Goal: Transaction & Acquisition: Purchase product/service

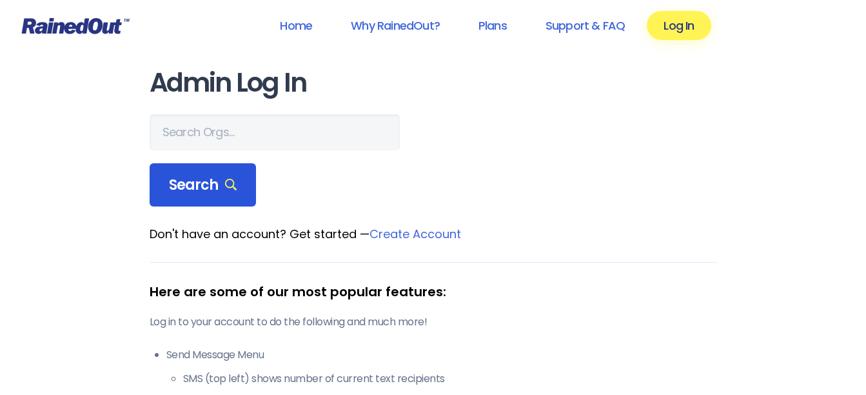
click at [179, 184] on span "Search" at bounding box center [203, 185] width 68 height 18
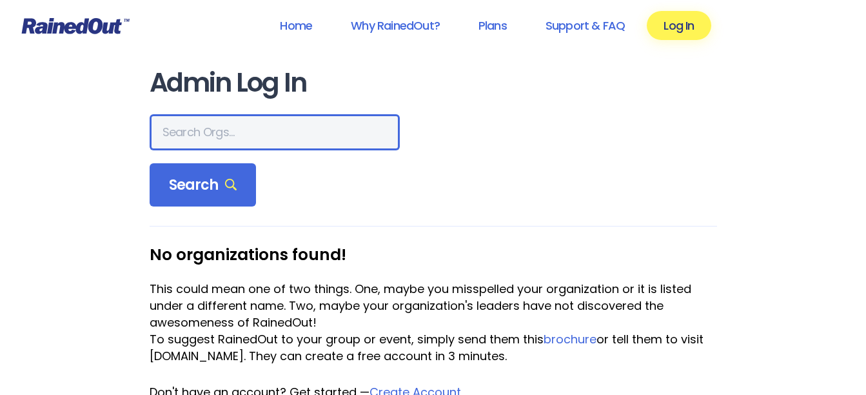
click at [179, 135] on input "text" at bounding box center [275, 132] width 250 height 36
type input "splash"
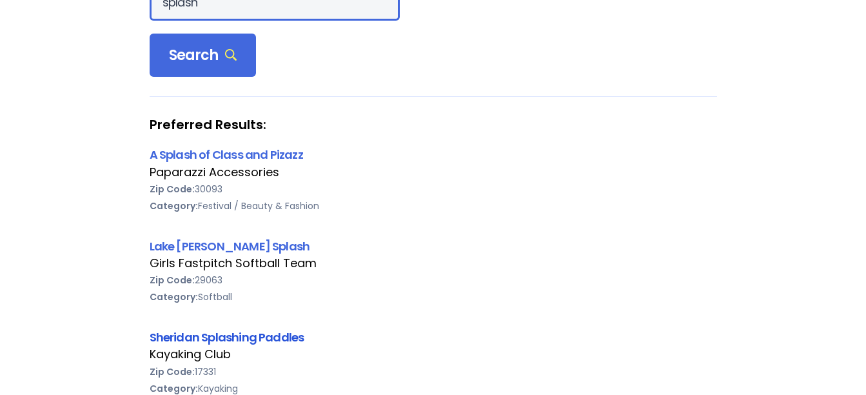
scroll to position [258, 0]
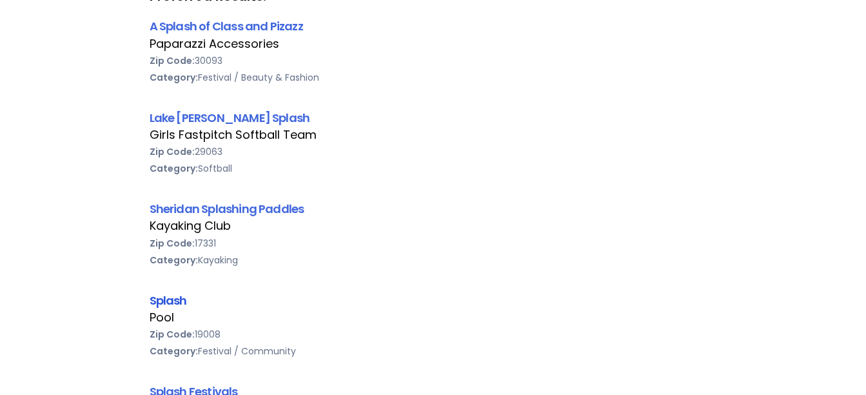
click at [169, 295] on link "Splash" at bounding box center [168, 300] width 37 height 16
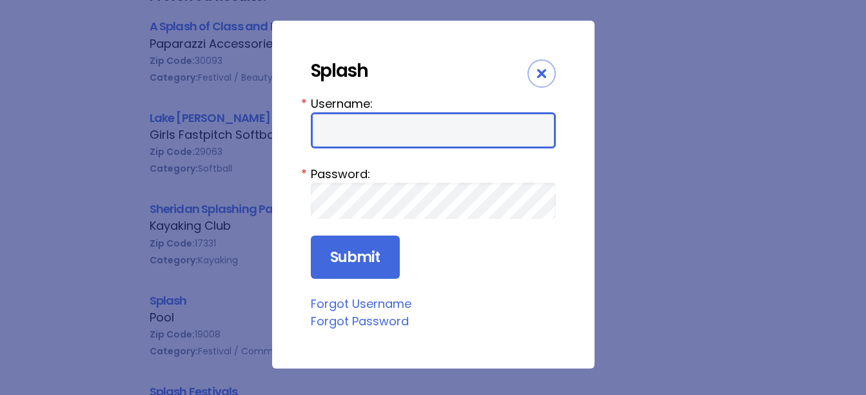
click at [392, 135] on input "Username:" at bounding box center [433, 130] width 245 height 36
type input "Splash"
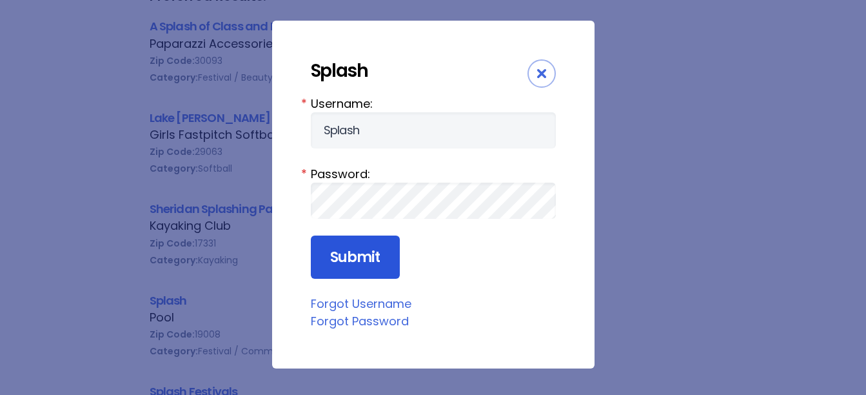
click at [366, 259] on input "Submit" at bounding box center [355, 257] width 89 height 44
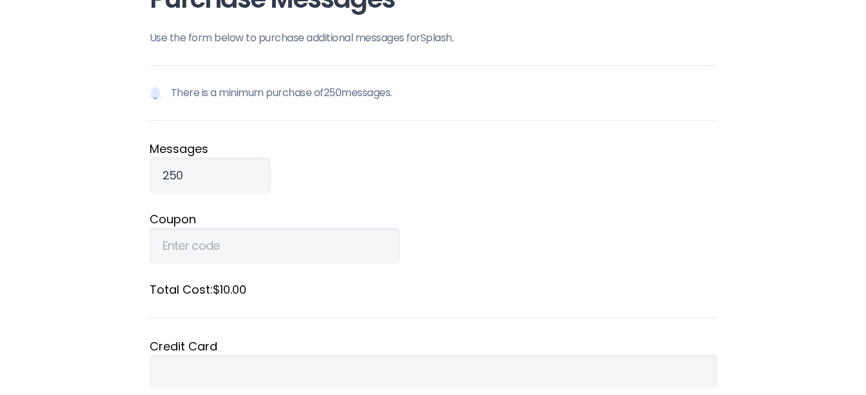
scroll to position [129, 0]
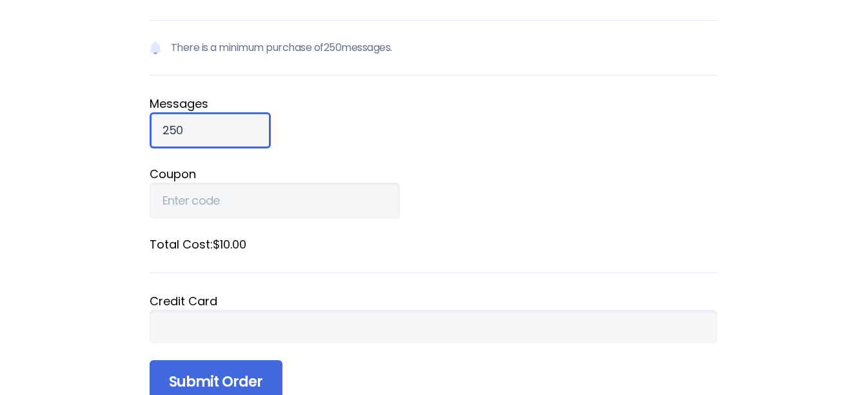
drag, startPoint x: 190, startPoint y: 127, endPoint x: 141, endPoint y: 130, distance: 49.7
click at [141, 130] on div "Purchase Messages Use the form below to purchase additional messages for Splash…" at bounding box center [433, 189] width 619 height 637
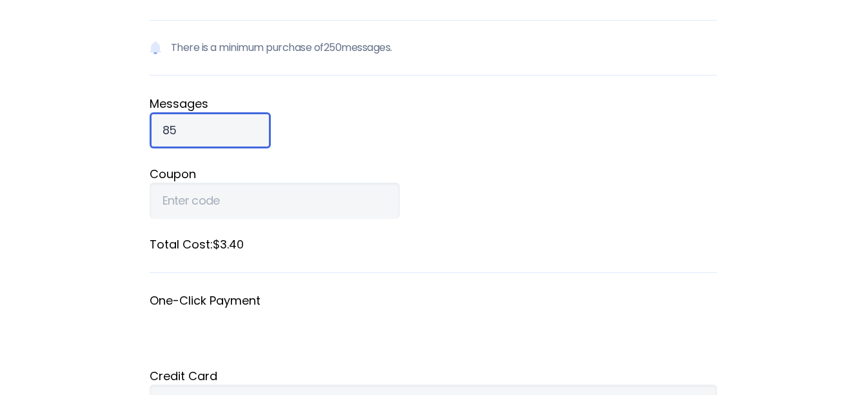
type input "8"
type input "900"
click at [550, 205] on fieldset "Coupon" at bounding box center [434, 192] width 568 height 54
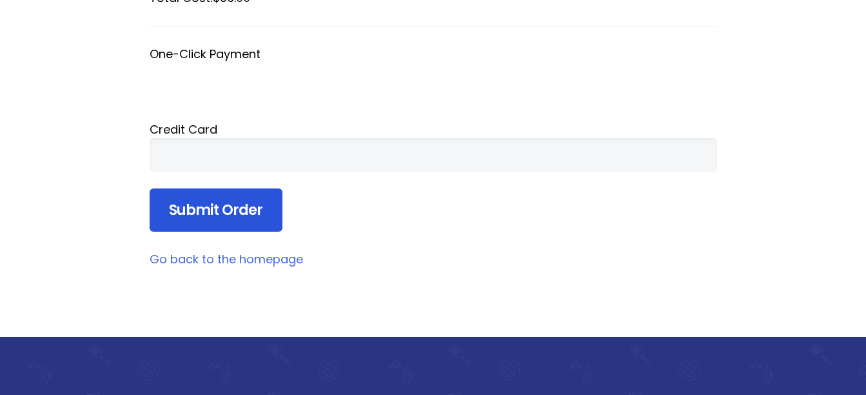
scroll to position [387, 0]
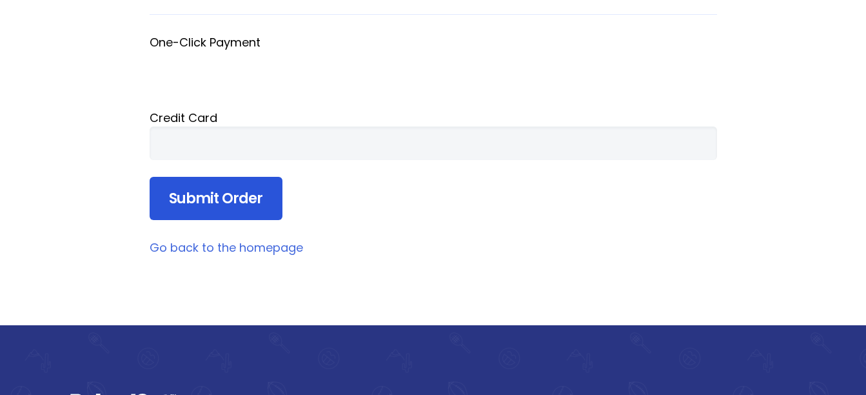
click at [195, 196] on input "Submit Order" at bounding box center [216, 199] width 133 height 44
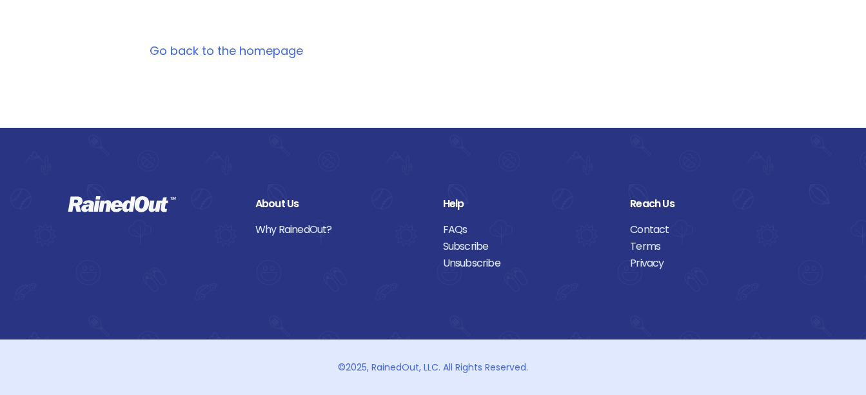
scroll to position [234, 0]
click at [212, 52] on link "Go back to the homepage" at bounding box center [227, 51] width 154 height 16
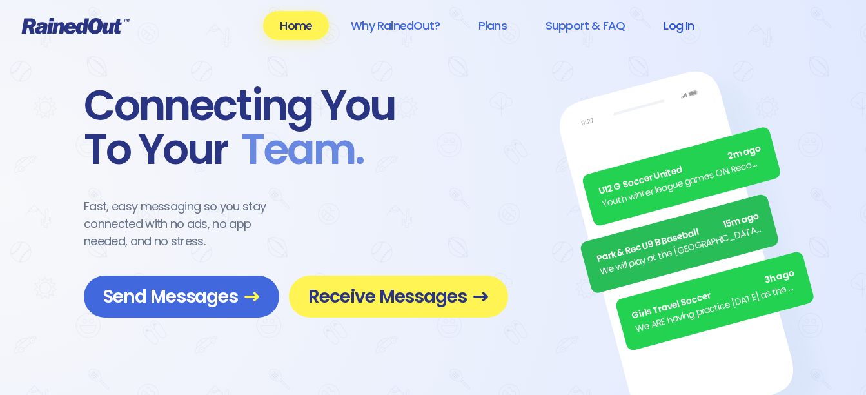
click at [685, 30] on link "Log In" at bounding box center [679, 25] width 64 height 29
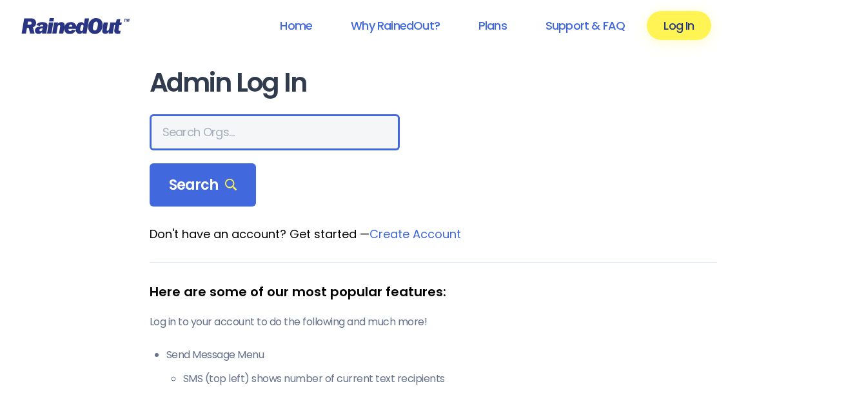
click at [208, 132] on input "text" at bounding box center [275, 132] width 250 height 36
type input "splash"
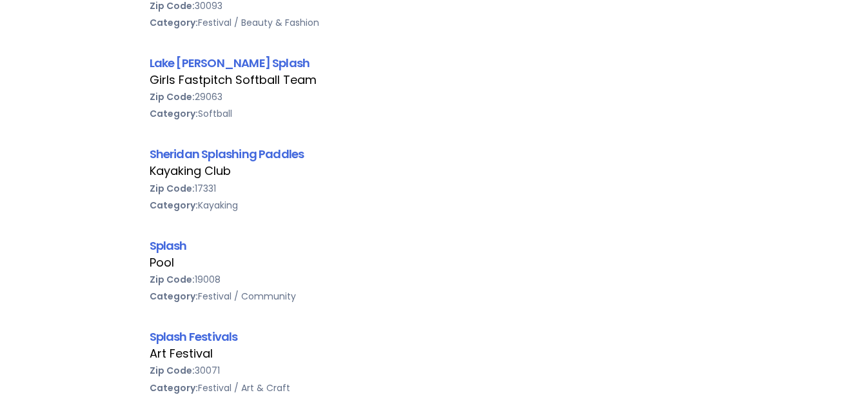
scroll to position [323, 0]
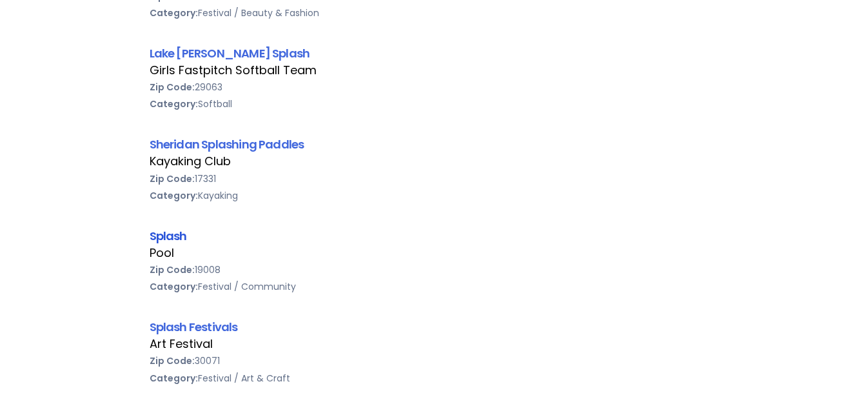
click at [175, 233] on link "Splash" at bounding box center [168, 236] width 37 height 16
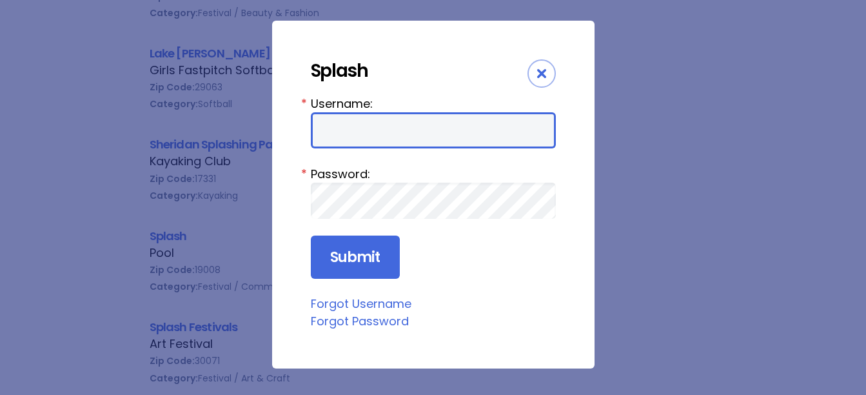
click at [344, 132] on input "Username:" at bounding box center [433, 130] width 245 height 36
type input "Splash"
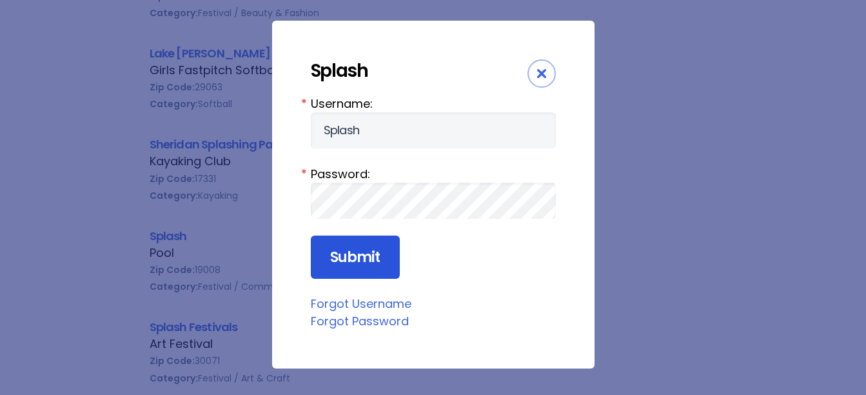
click at [355, 255] on input "Submit" at bounding box center [355, 257] width 89 height 44
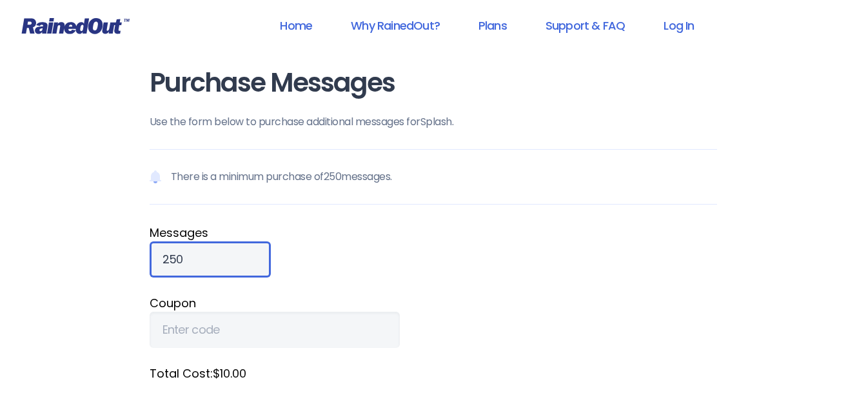
type input "8"
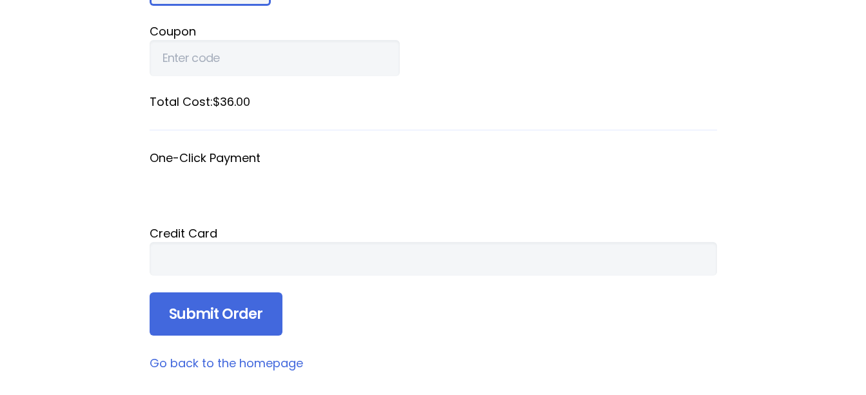
scroll to position [323, 0]
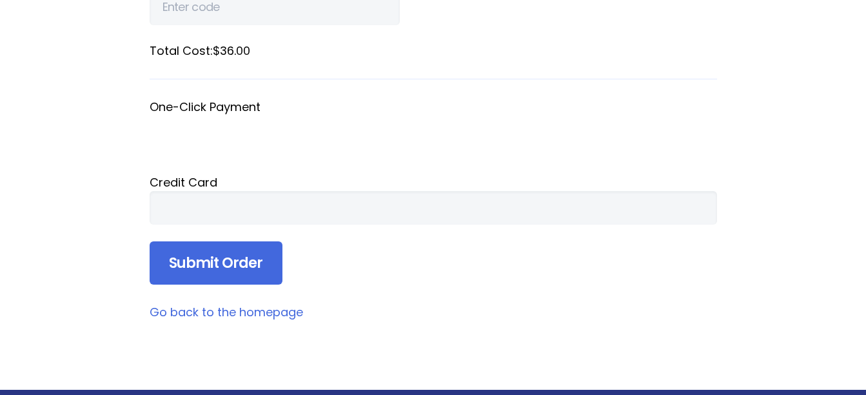
type input "900"
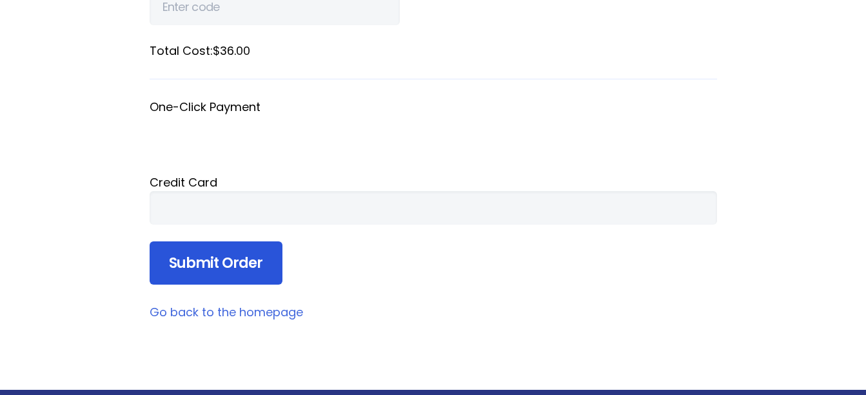
click at [222, 274] on input "Submit Order" at bounding box center [216, 263] width 133 height 44
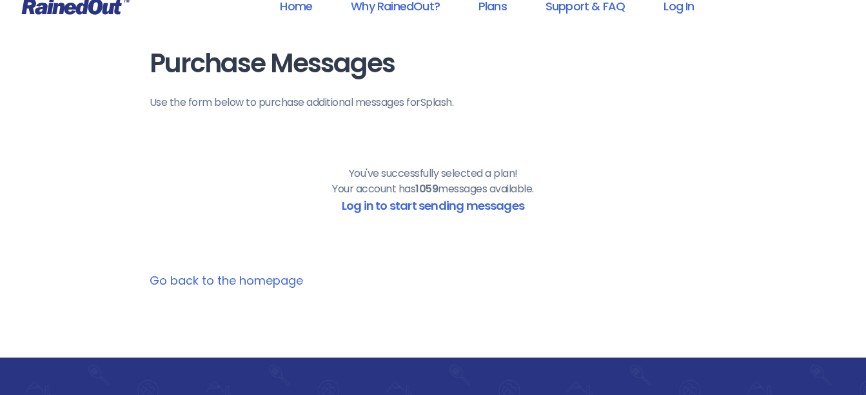
scroll to position [0, 0]
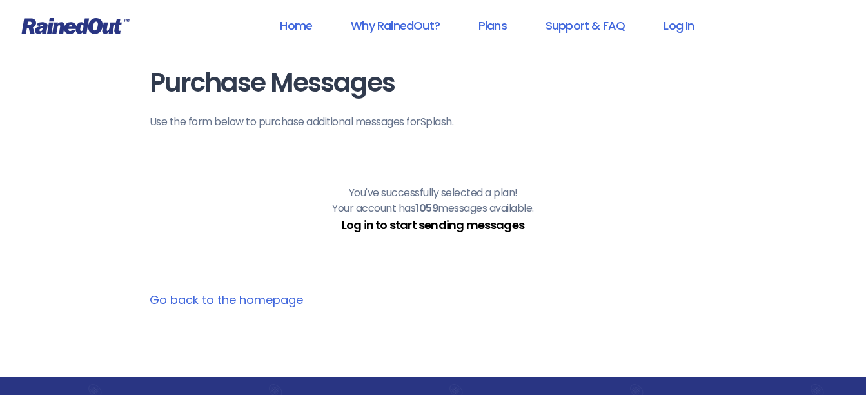
click at [432, 223] on link "Log in to start sending messages" at bounding box center [433, 225] width 183 height 16
